Goal: Navigation & Orientation: Find specific page/section

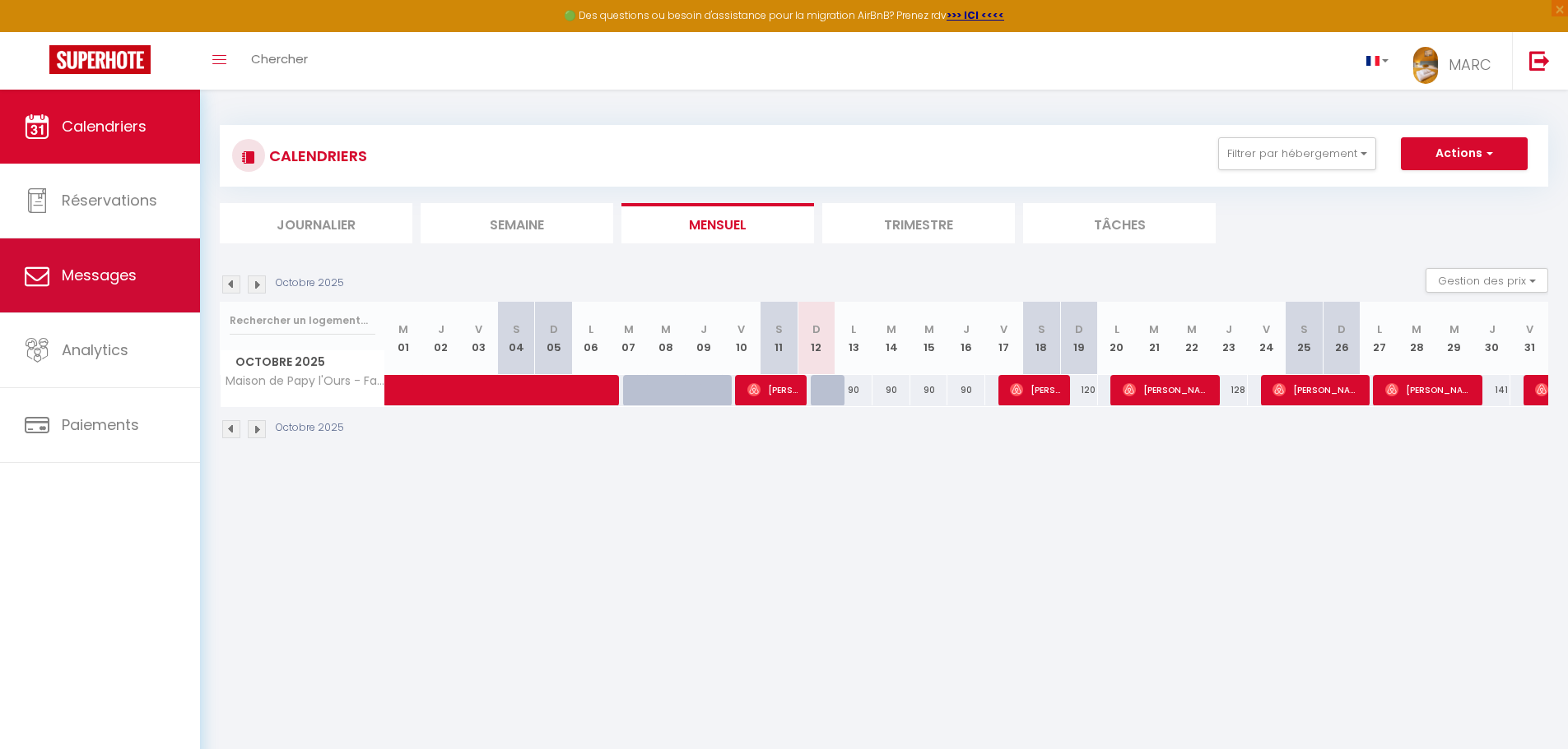
click at [97, 284] on span "Messages" at bounding box center [99, 275] width 75 height 20
select select "message"
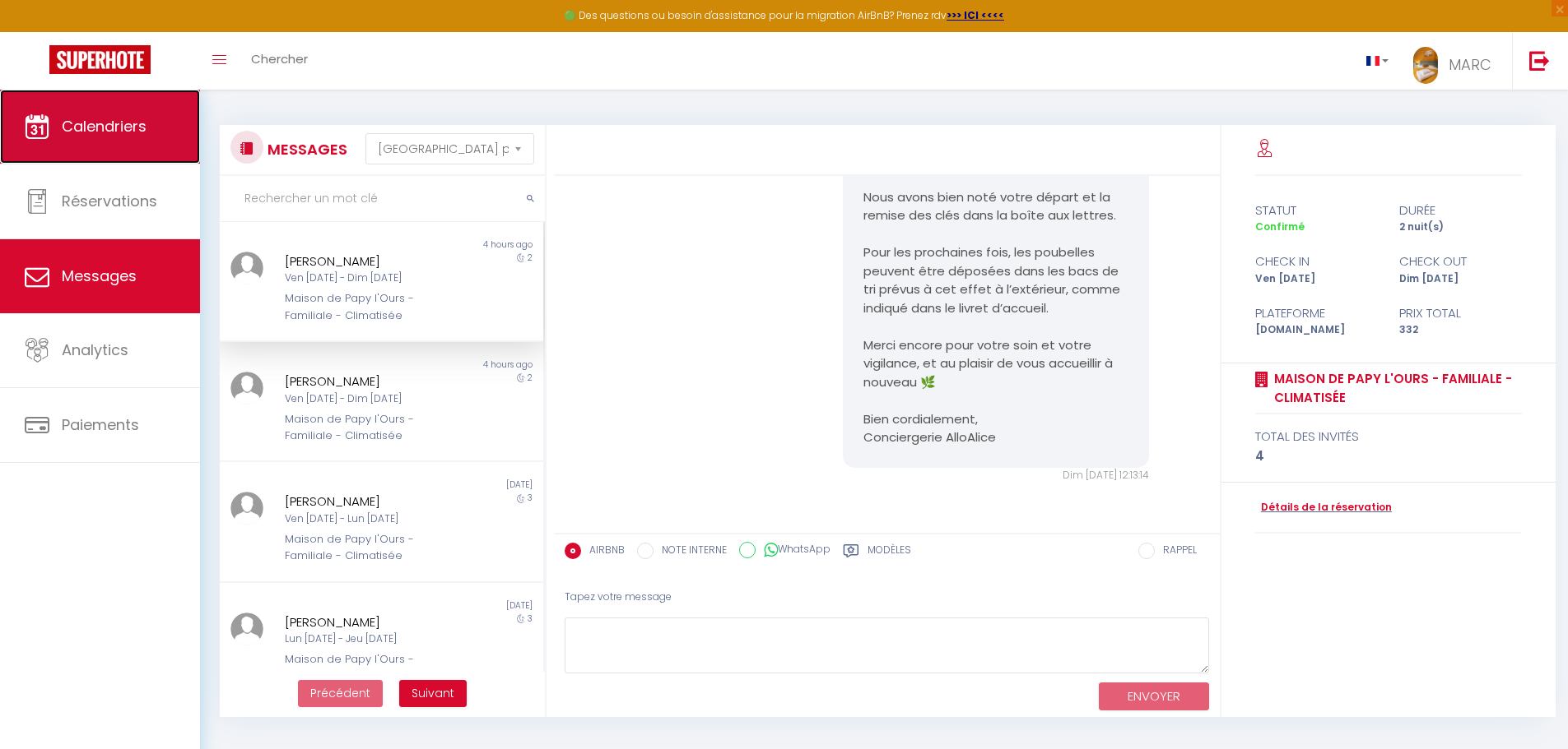
click at [121, 140] on link "Calendriers" at bounding box center [99, 126] width 200 height 74
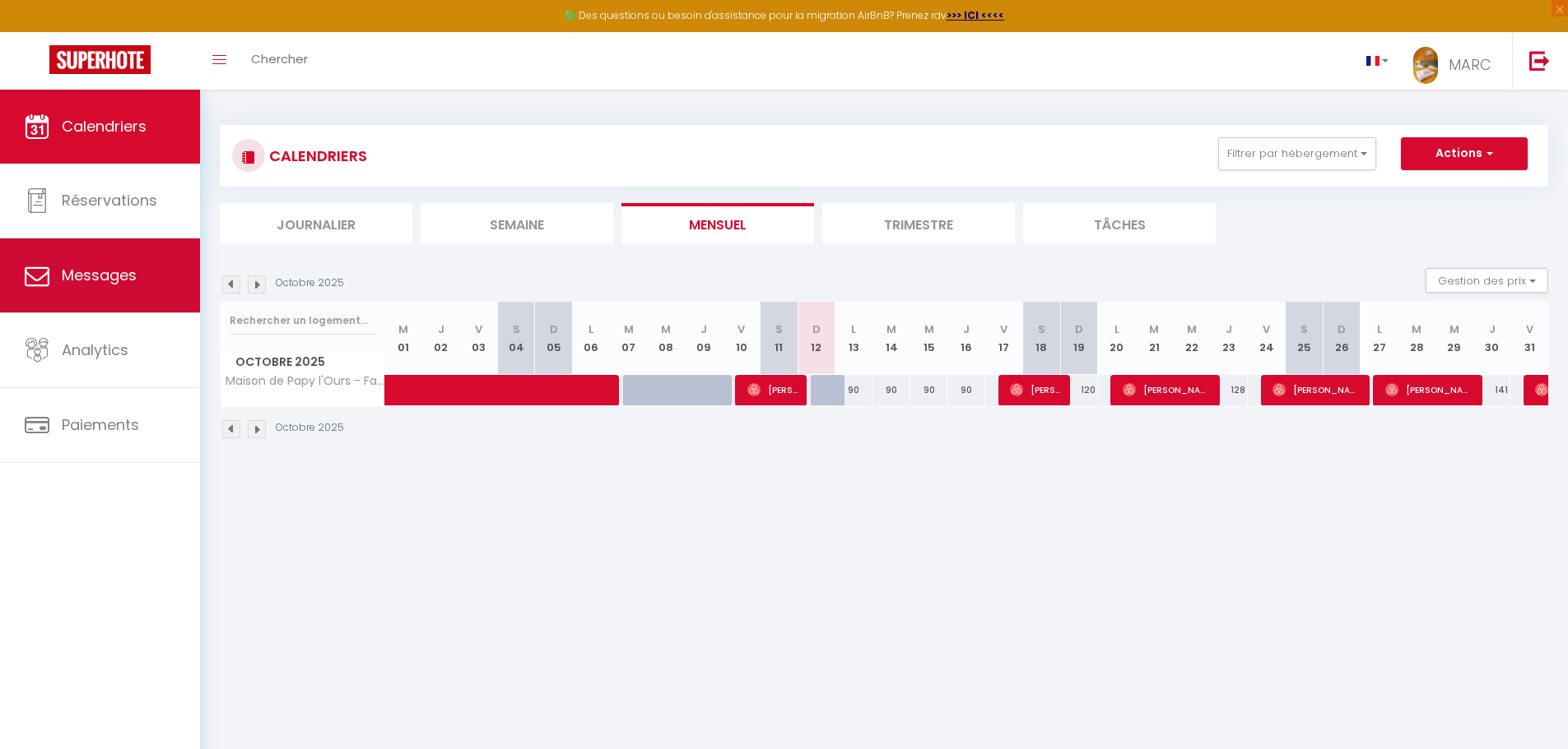
click at [112, 271] on span "Messages" at bounding box center [99, 275] width 75 height 20
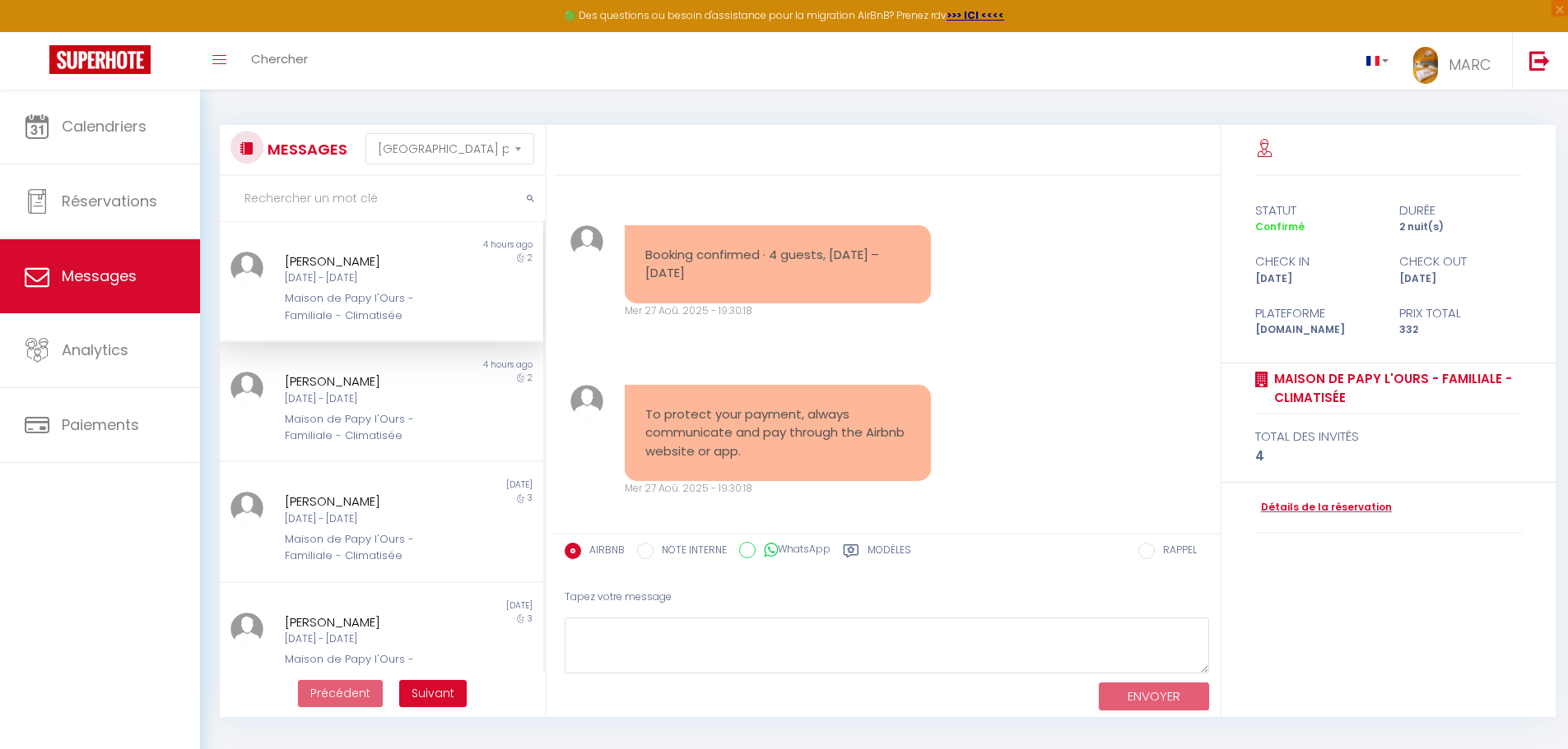
scroll to position [7118, 0]
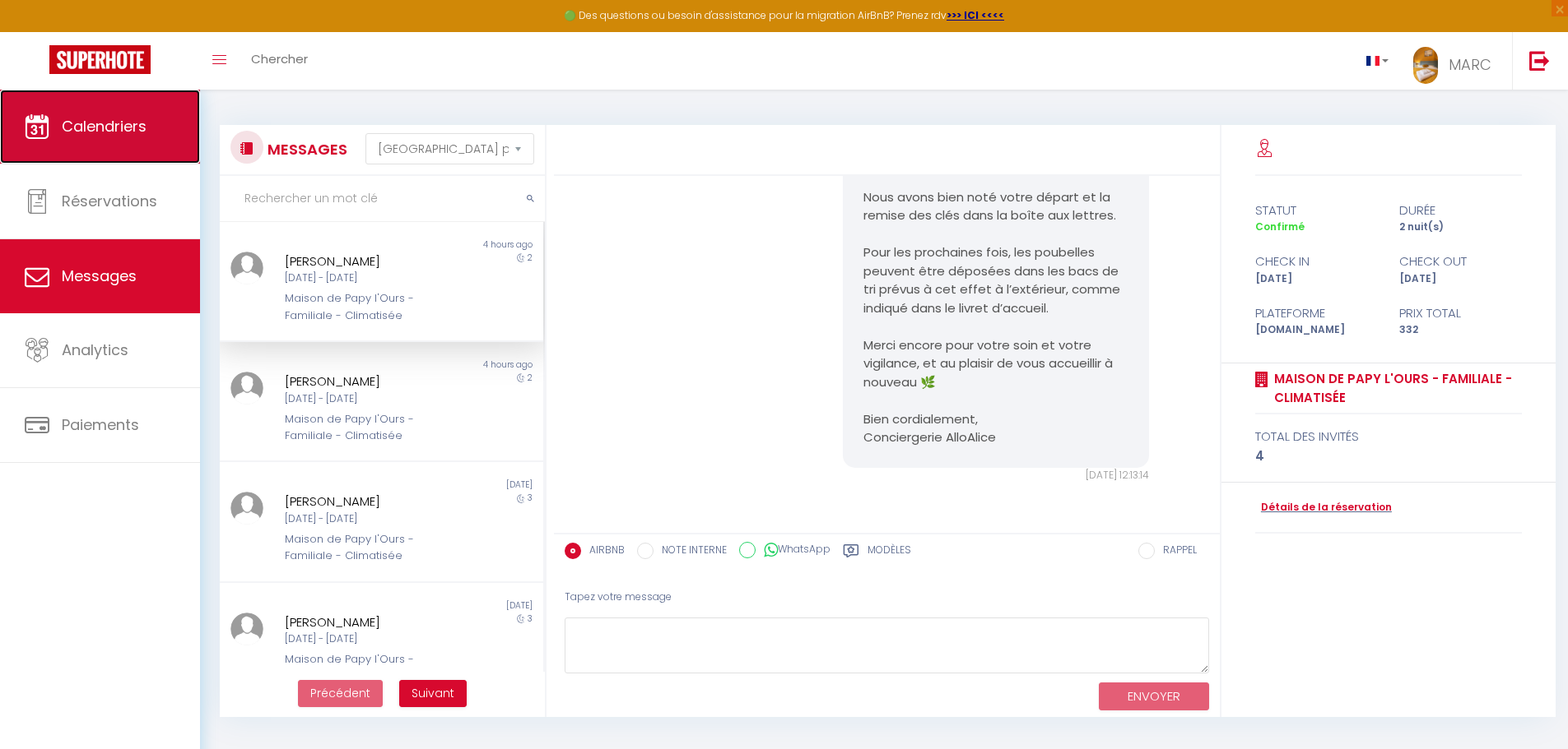
click at [110, 122] on span "Calendriers" at bounding box center [104, 125] width 85 height 20
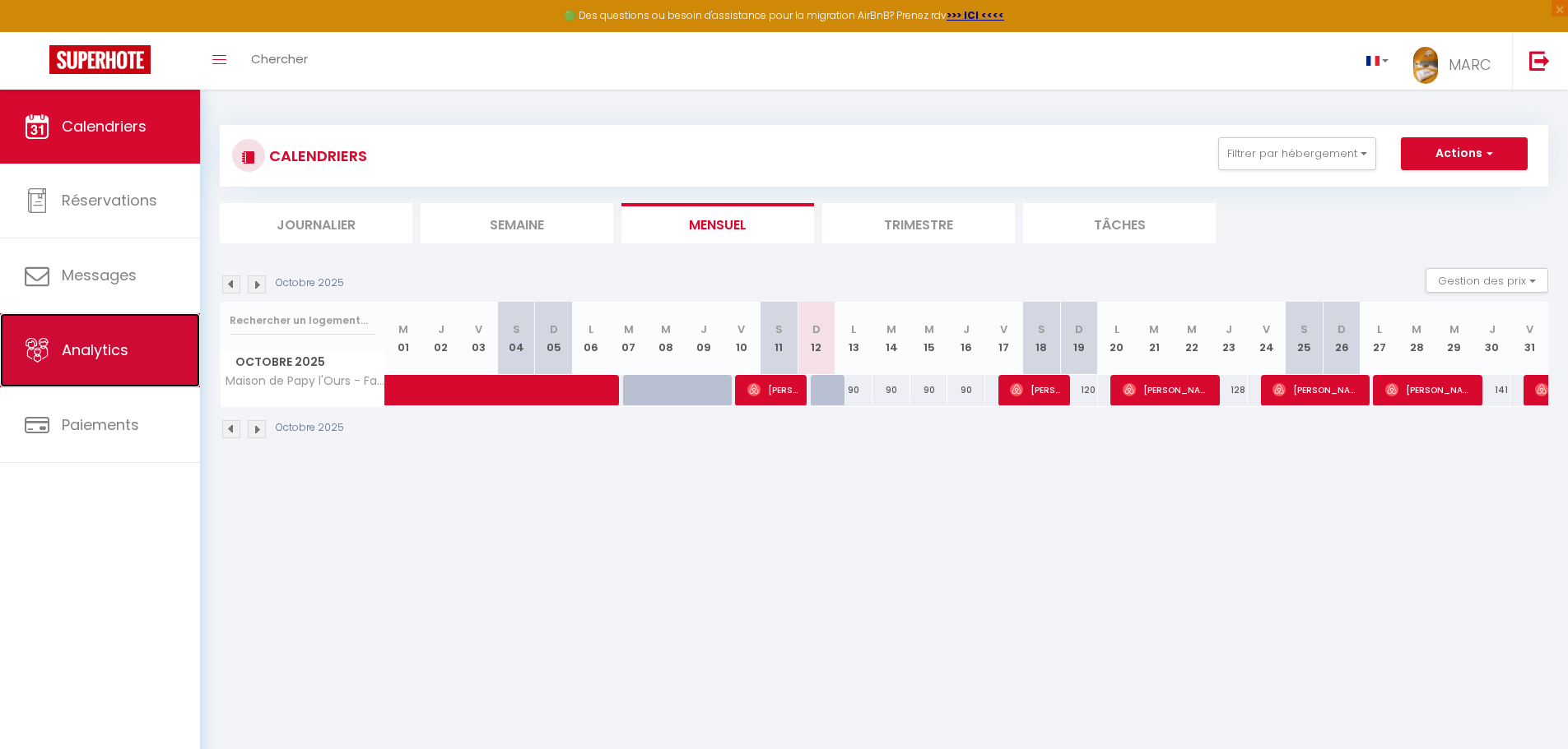
click at [114, 356] on span "Analytics" at bounding box center [95, 349] width 67 height 20
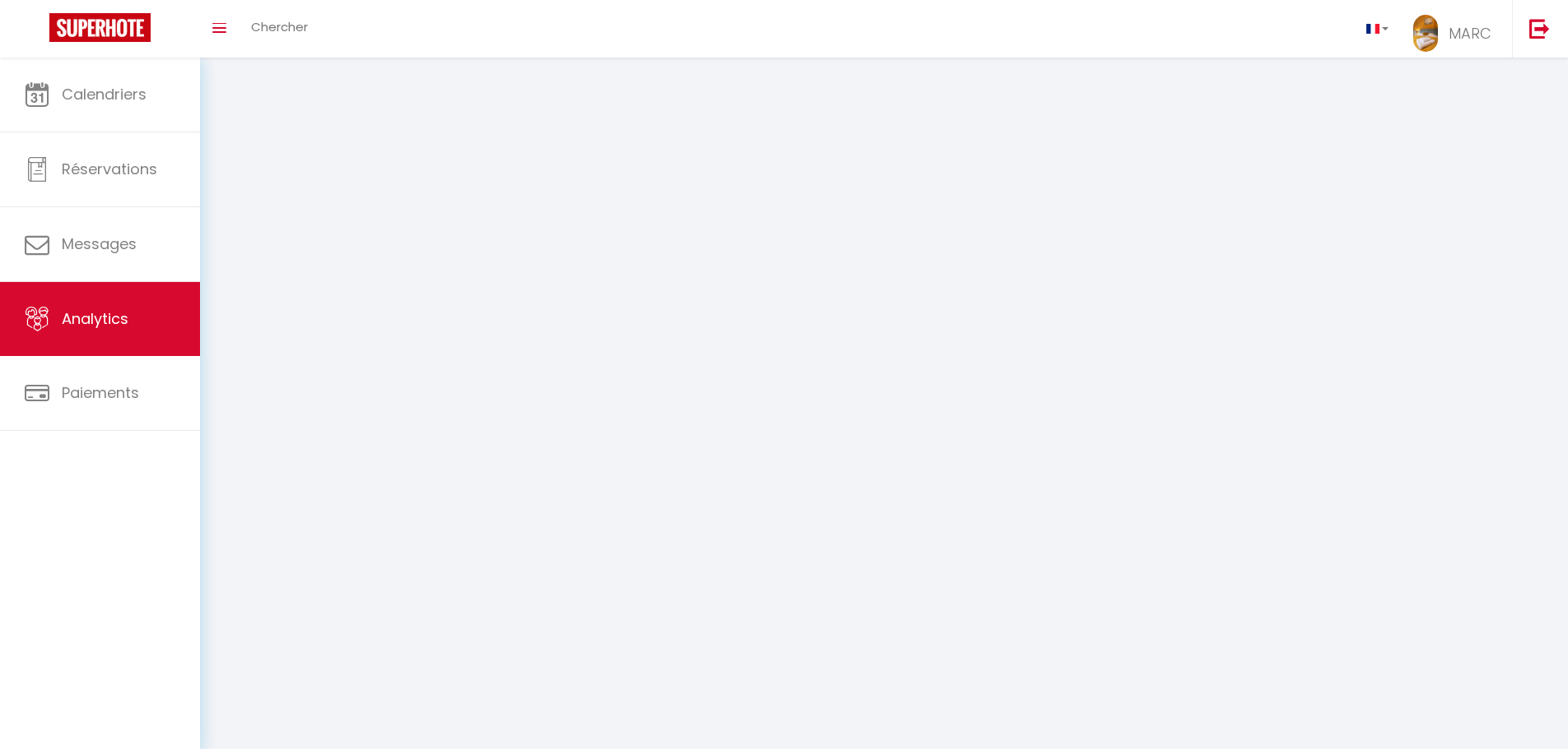
select select "2025"
select select "10"
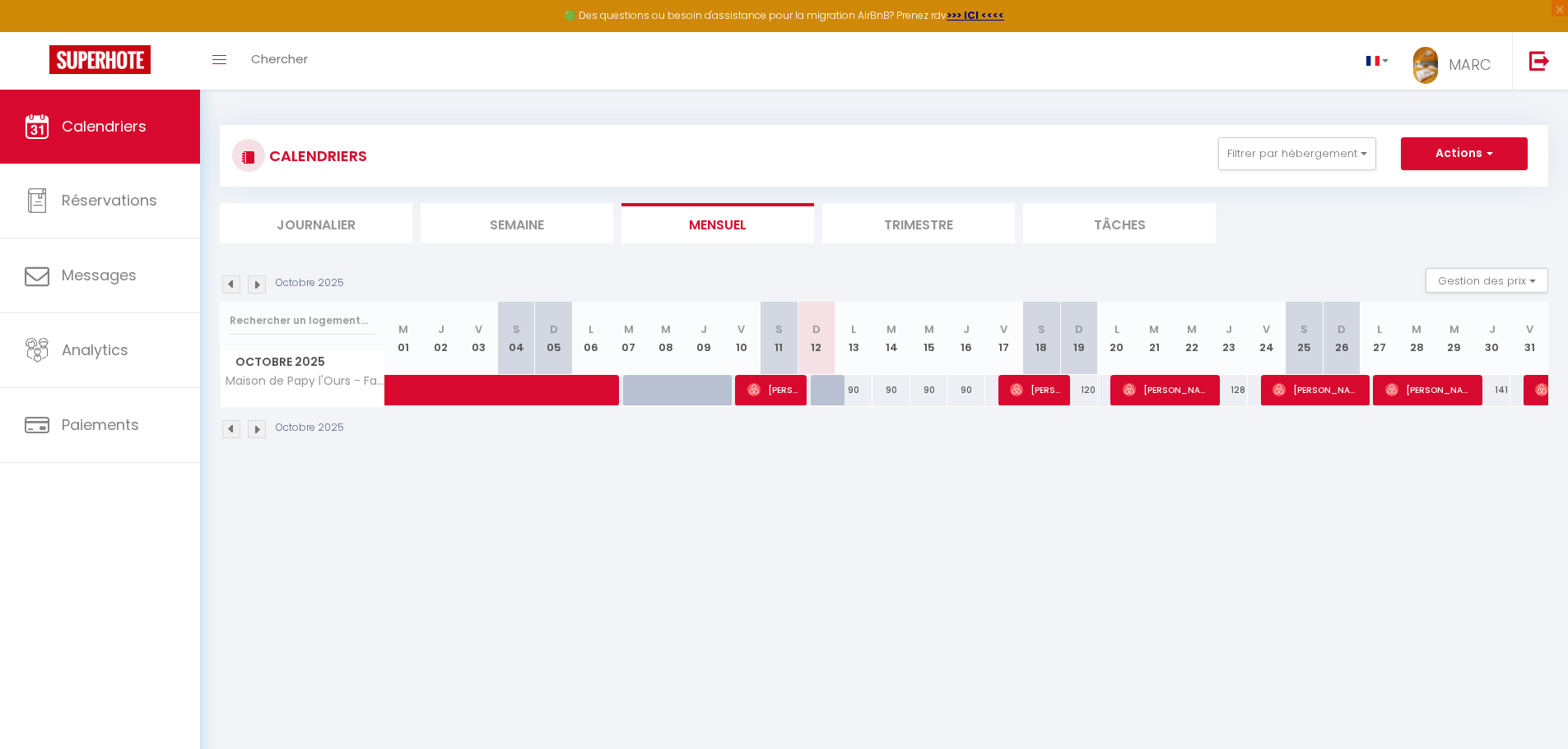
click at [99, 120] on span "Calendriers" at bounding box center [104, 125] width 85 height 20
click at [228, 424] on img at bounding box center [230, 429] width 18 height 18
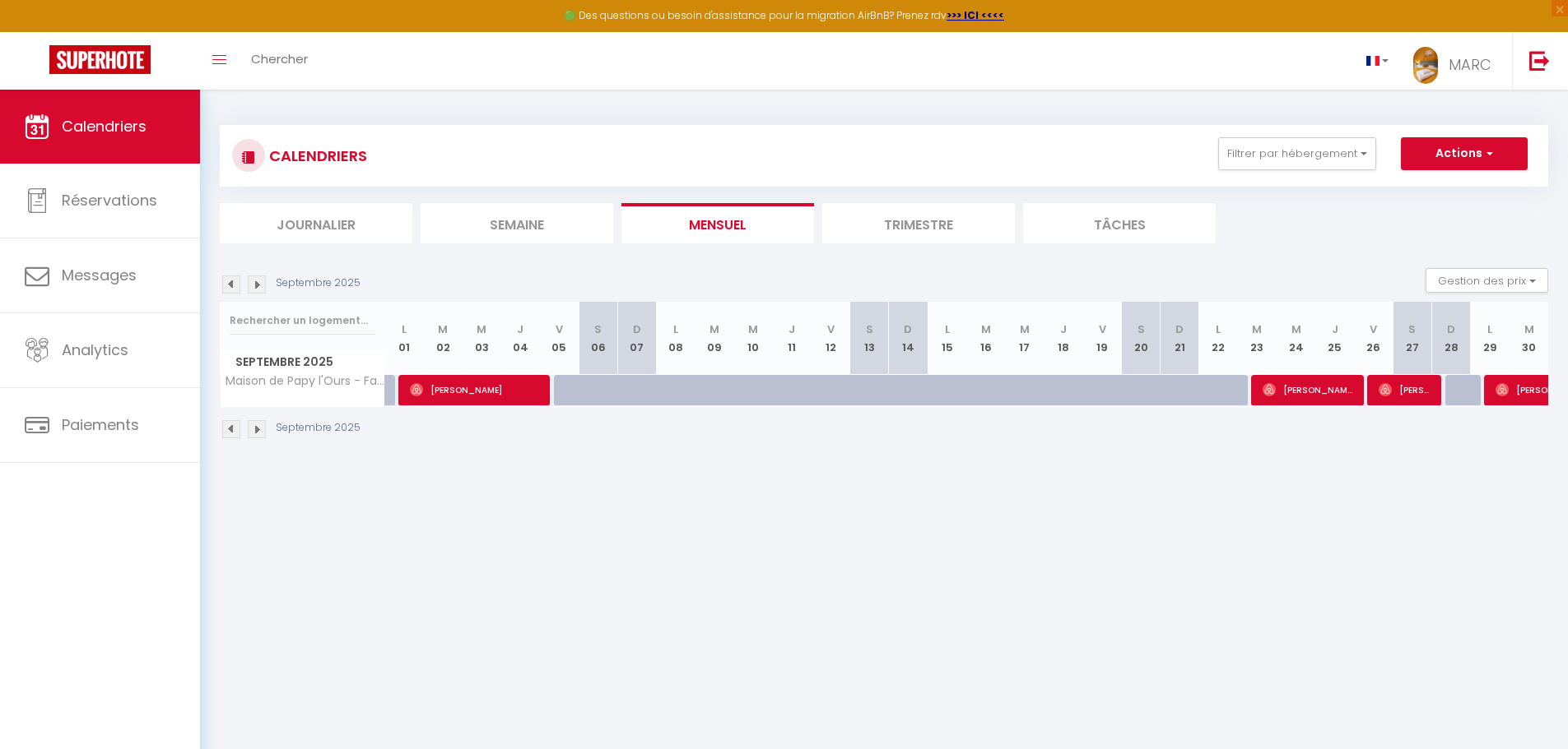
click at [230, 425] on img at bounding box center [230, 429] width 18 height 18
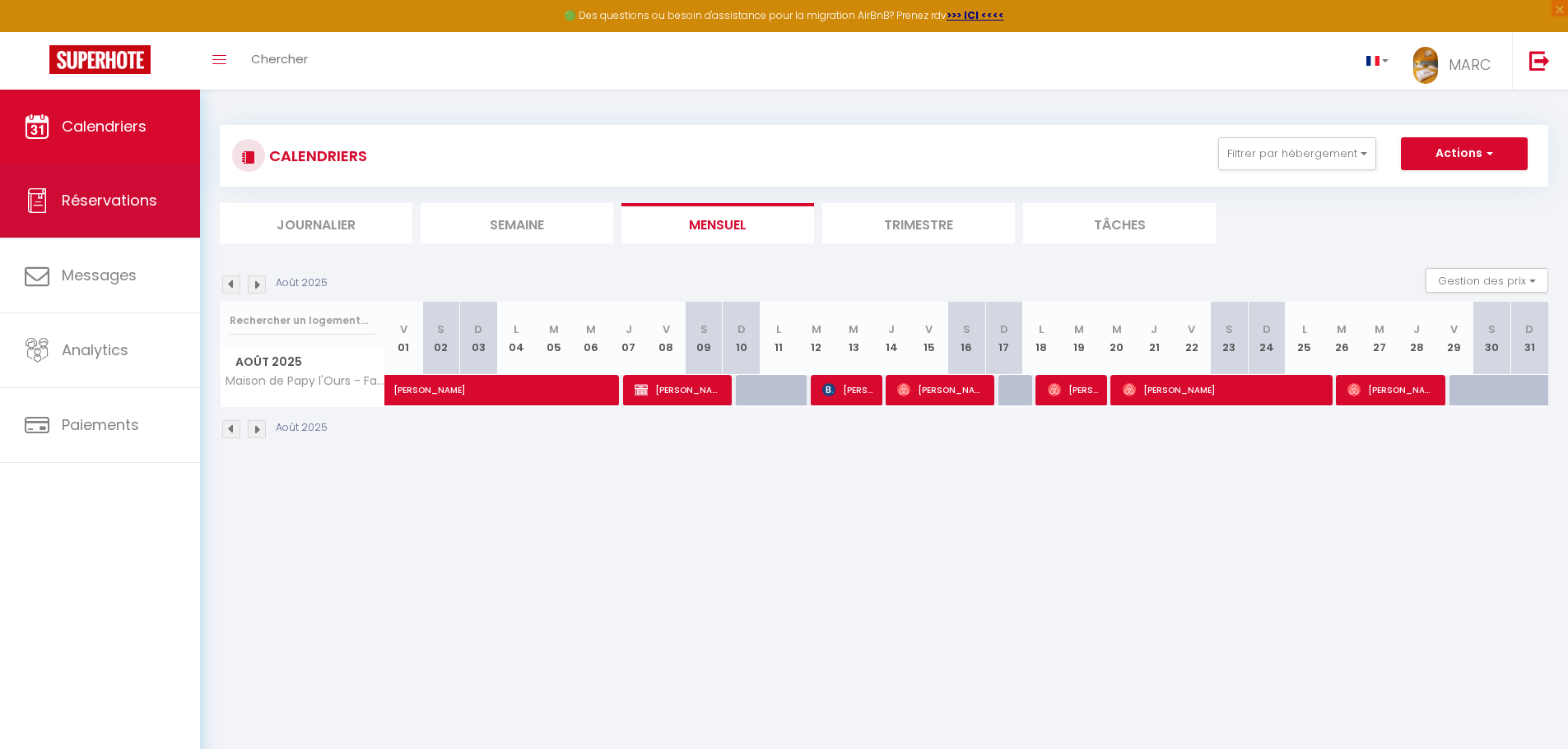
click at [114, 201] on span "Réservations" at bounding box center [109, 200] width 95 height 20
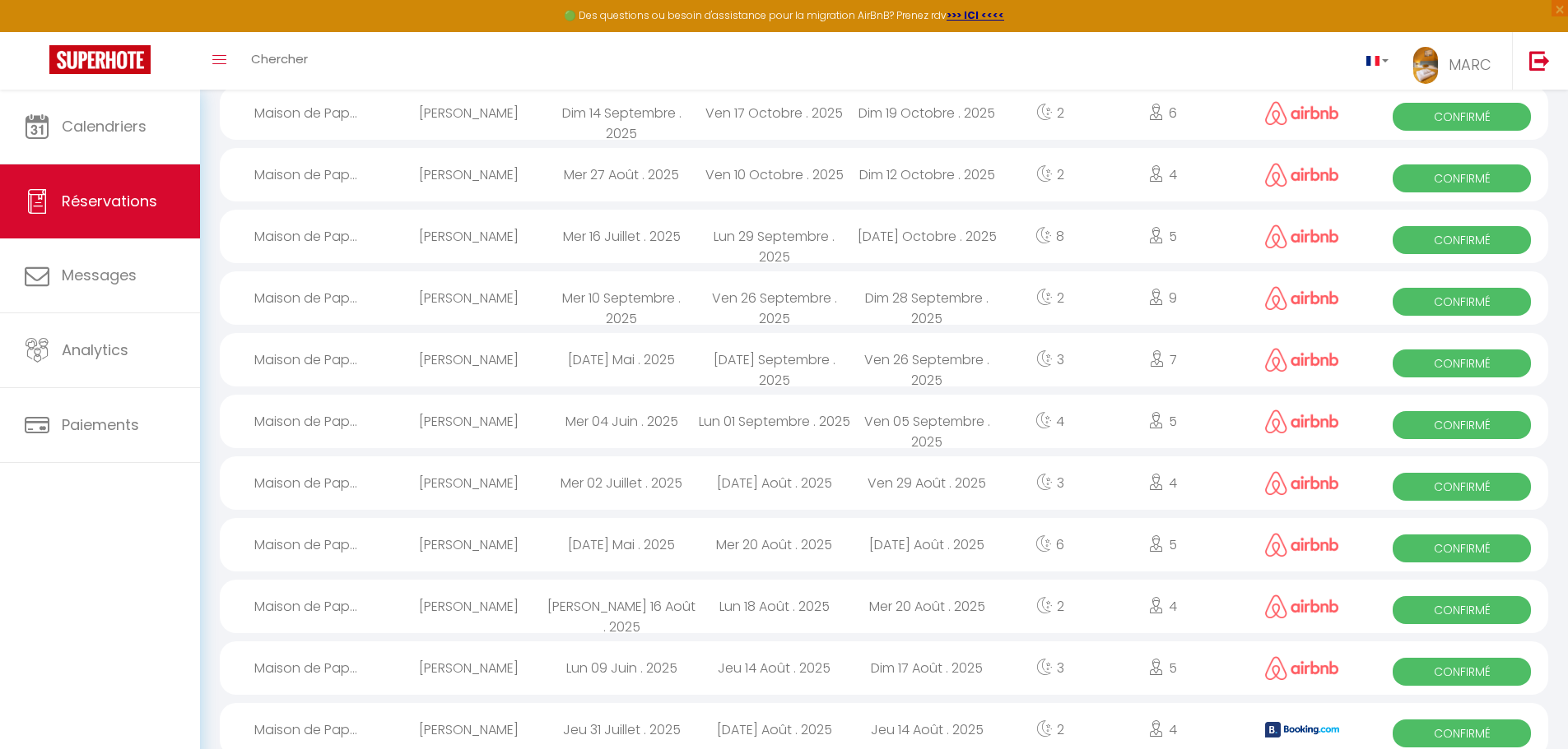
scroll to position [575, 0]
